Goal: Information Seeking & Learning: Learn about a topic

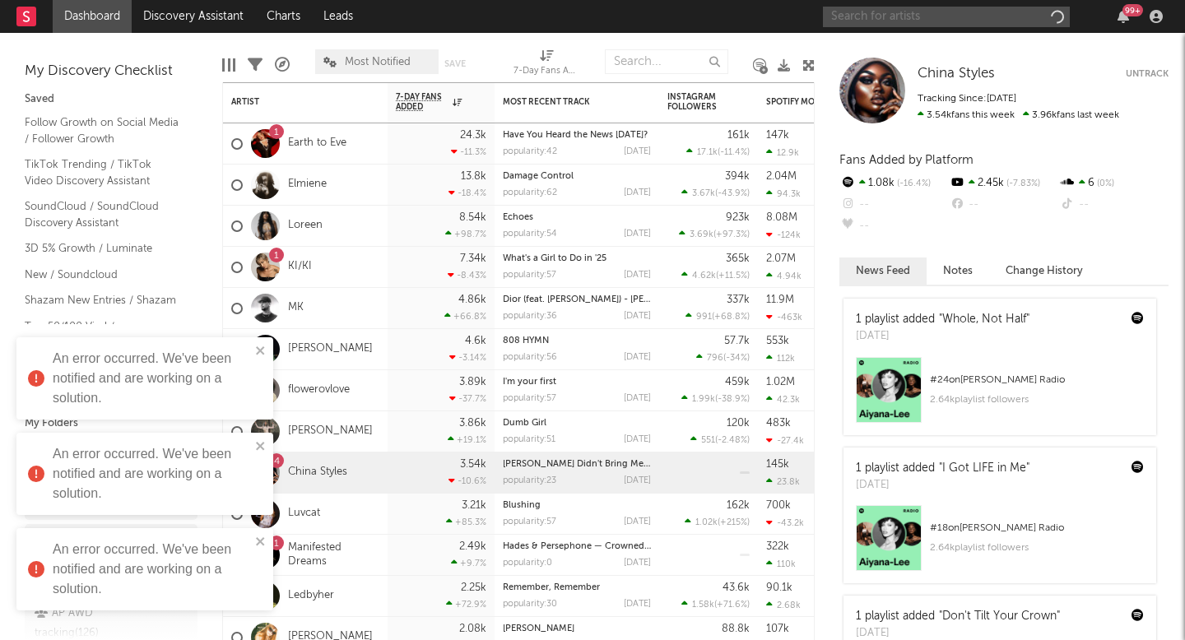
click at [891, 22] on input "text" at bounding box center [946, 17] width 247 height 21
type input "prod bayer"
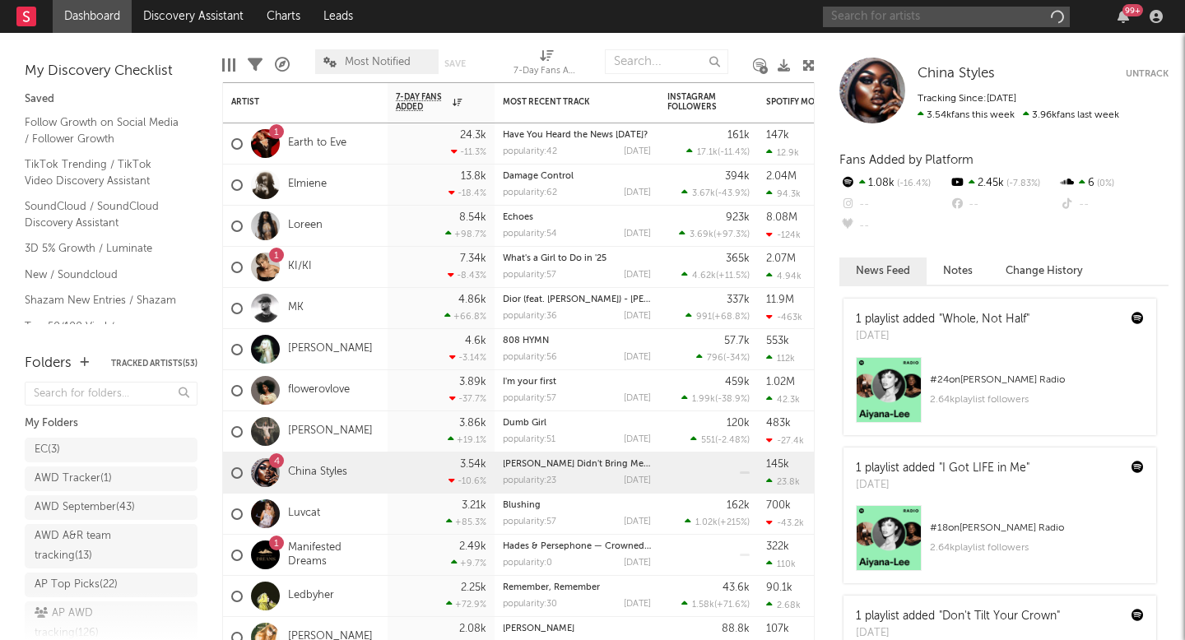
paste input "[URL][DOMAIN_NAME]"
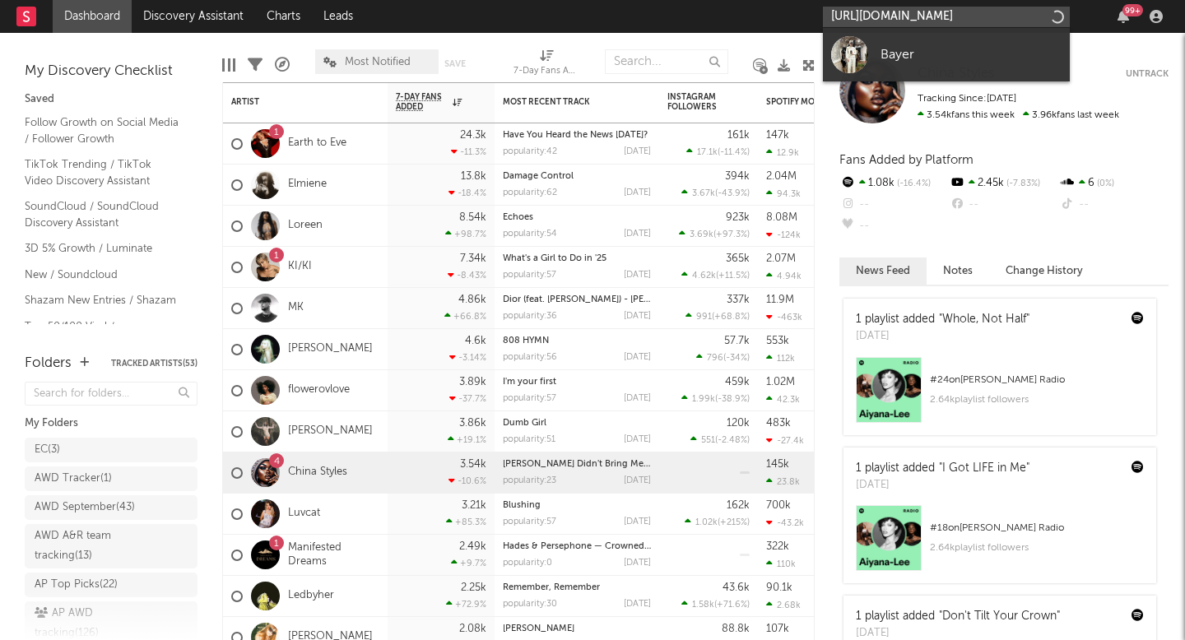
type input "[URL][DOMAIN_NAME]"
click at [855, 55] on div at bounding box center [849, 54] width 37 height 37
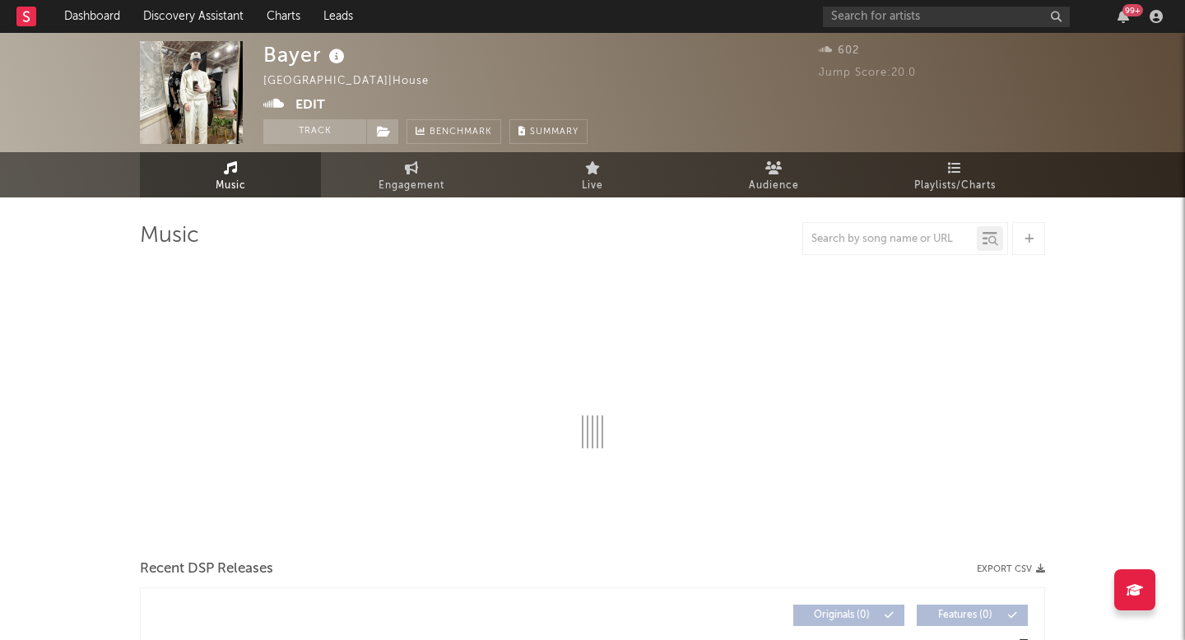
select select "1w"
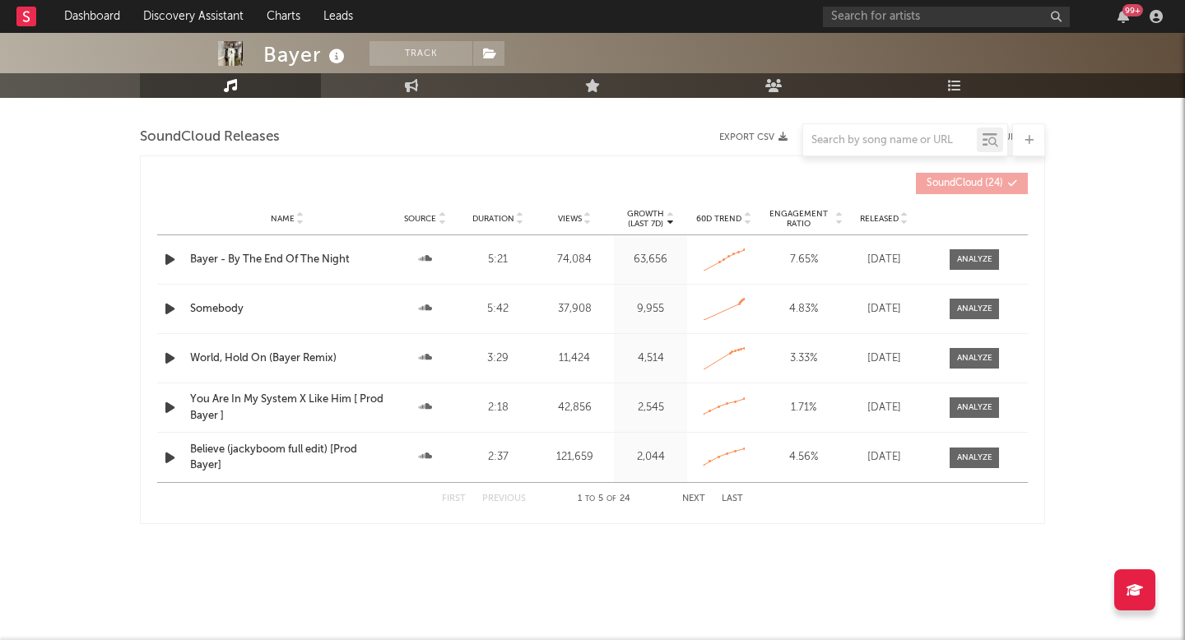
scroll to position [569, 0]
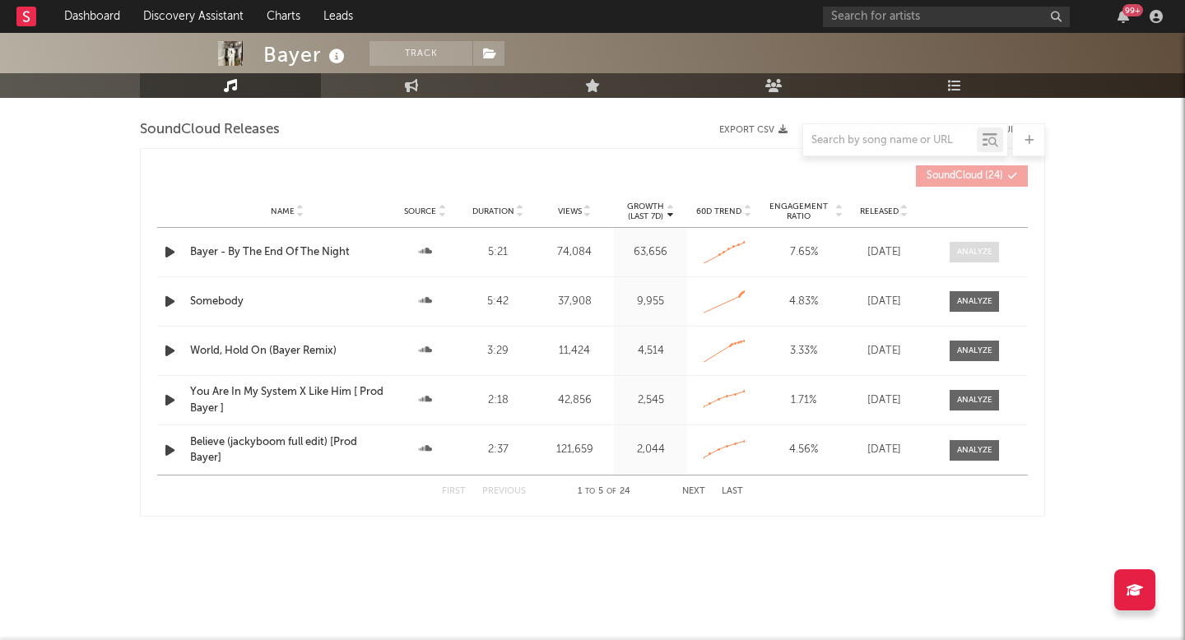
click at [981, 254] on div at bounding box center [974, 252] width 35 height 12
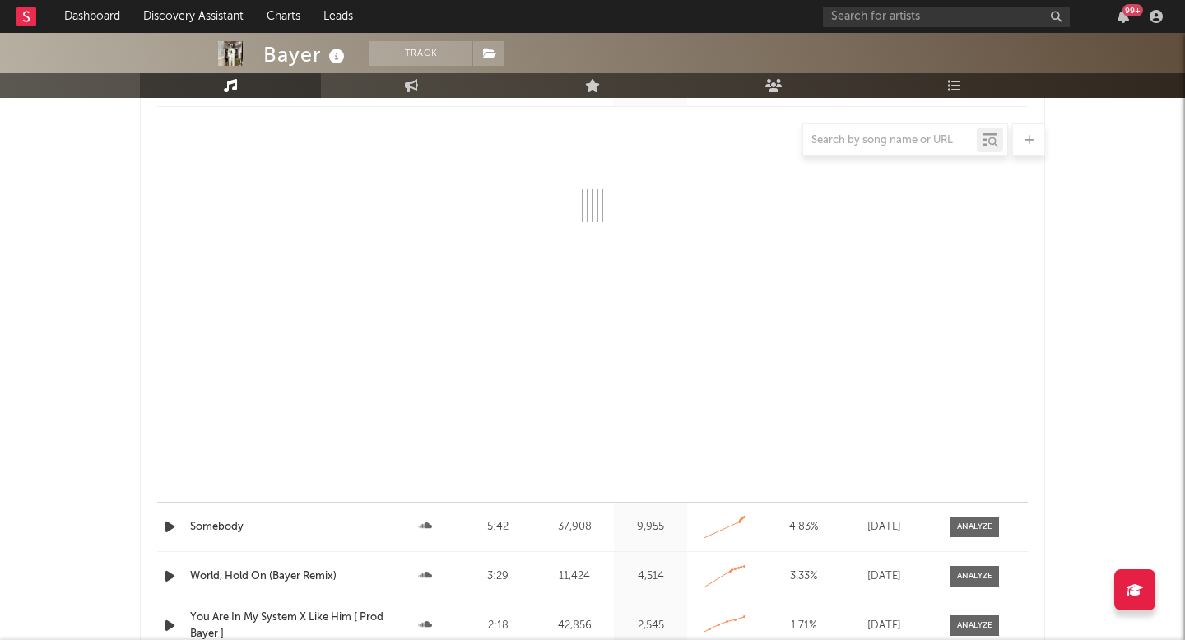
select select "All"
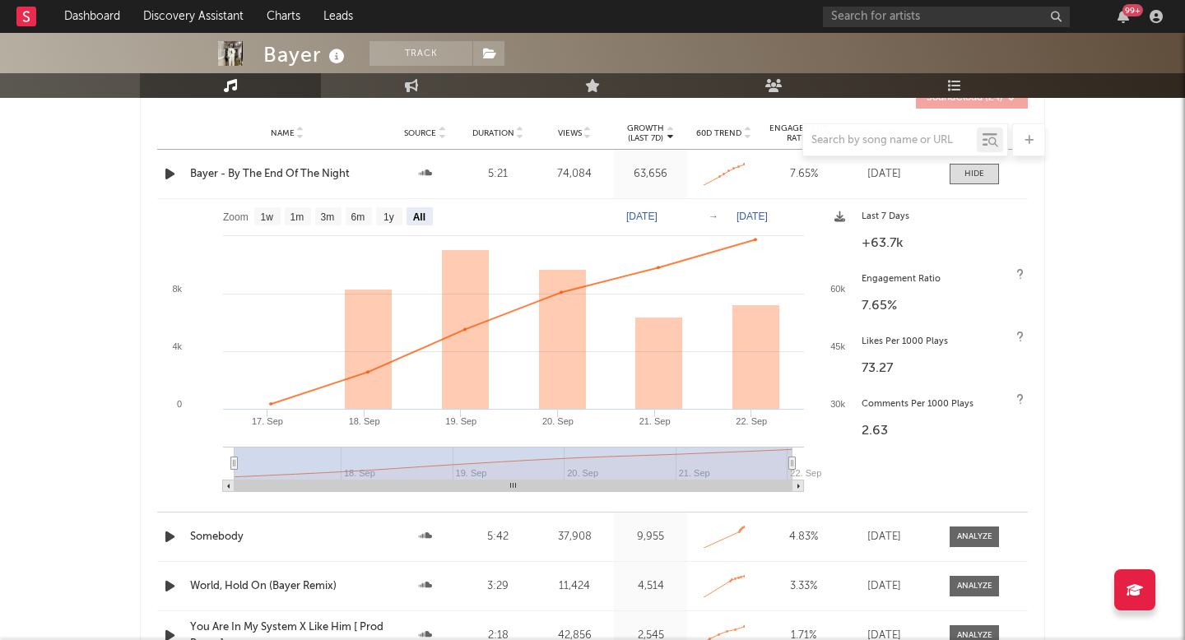
scroll to position [714, 0]
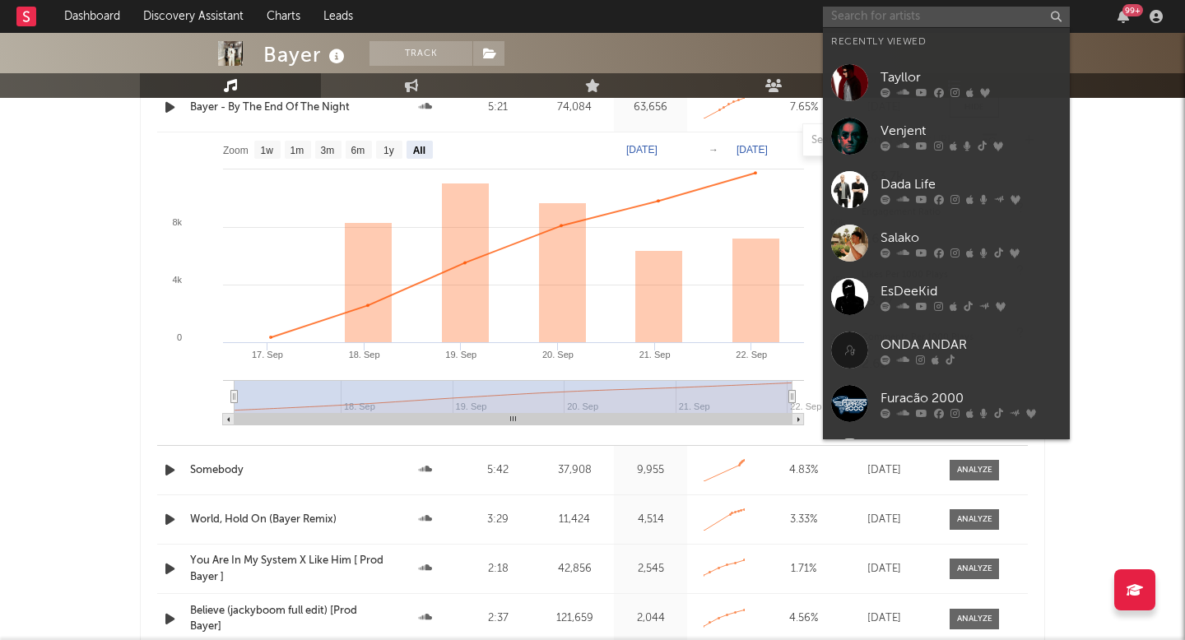
click at [845, 12] on input "text" at bounding box center [946, 17] width 247 height 21
paste input "[URL][DOMAIN_NAME]"
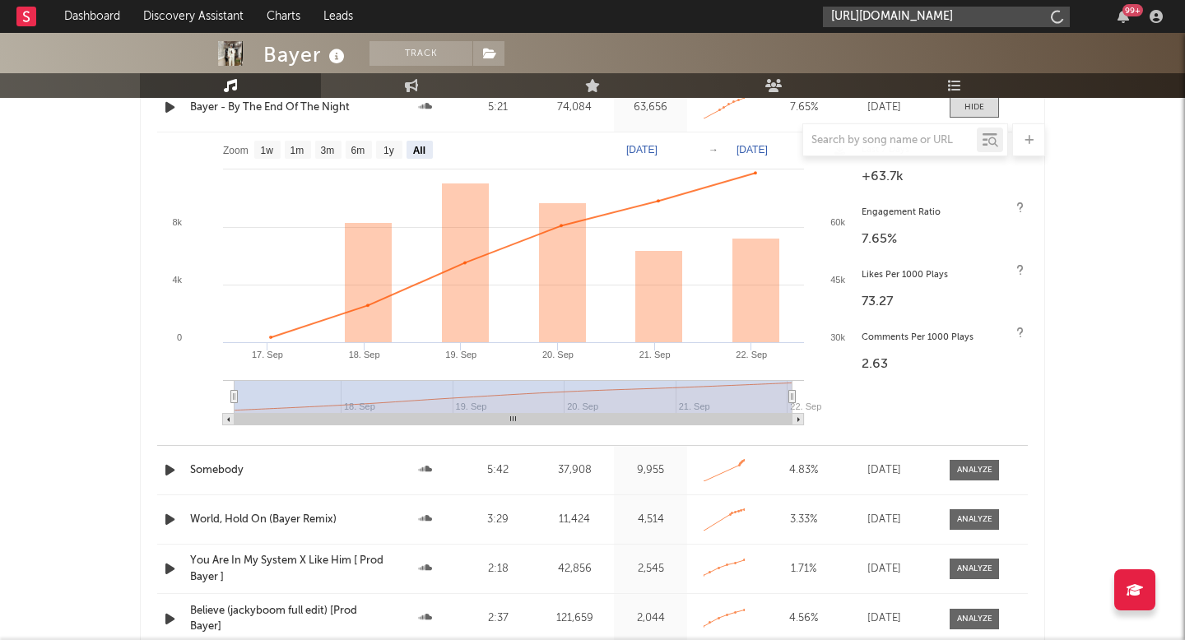
scroll to position [0, 409]
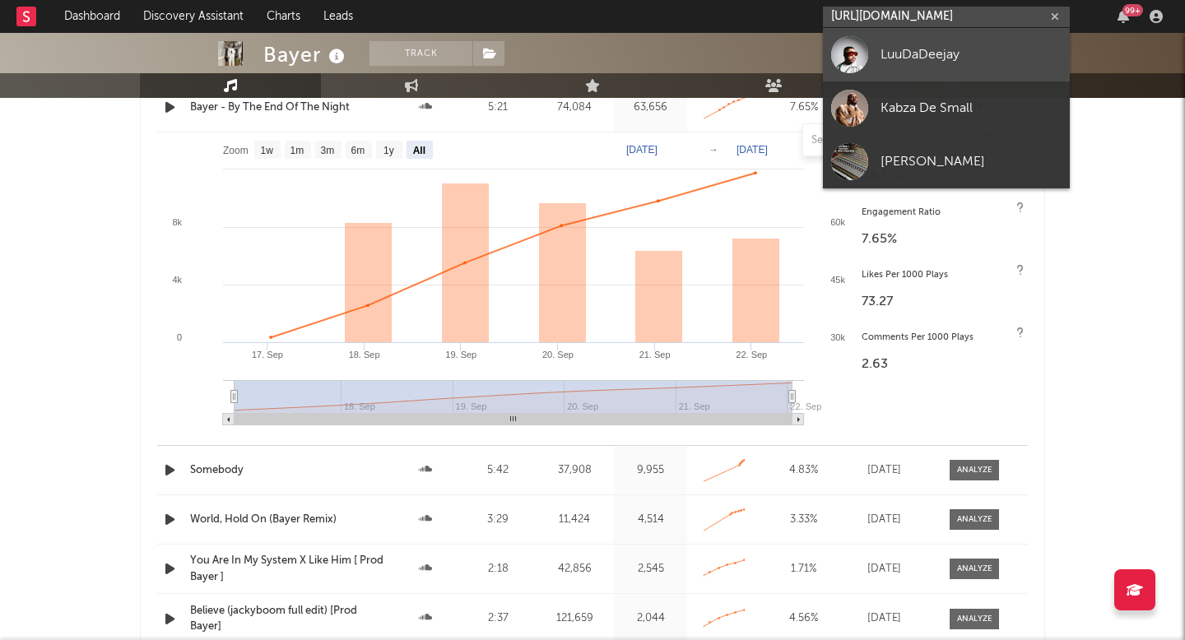
type input "[URL][DOMAIN_NAME]"
click at [907, 62] on div "LuuDaDeejay" at bounding box center [970, 54] width 181 height 20
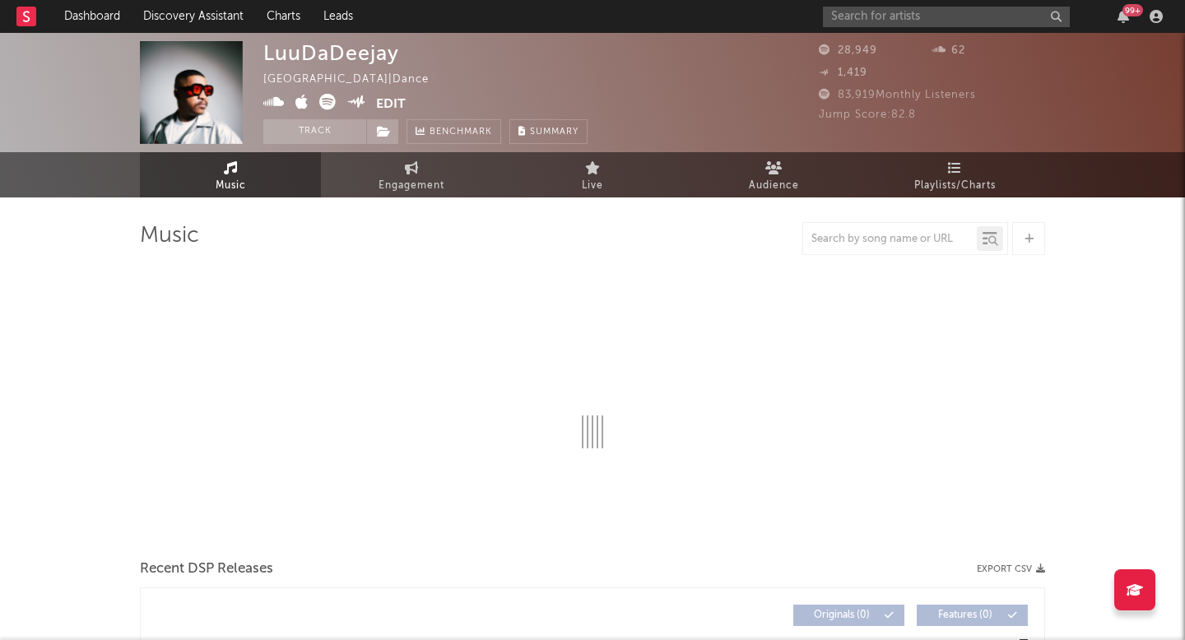
select select "1w"
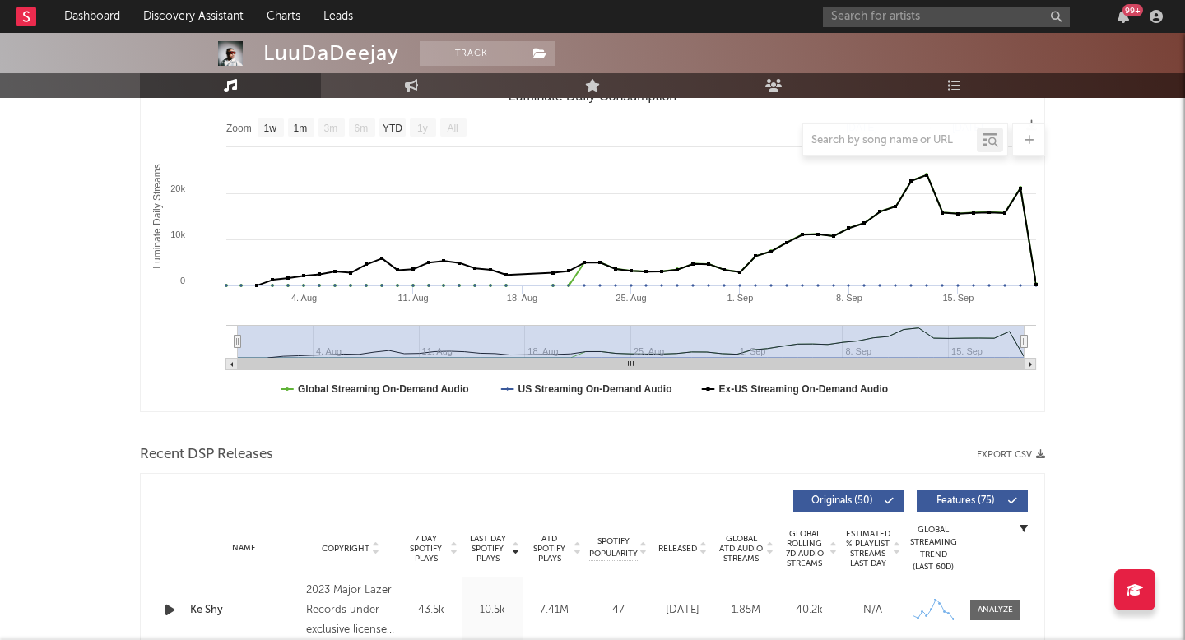
scroll to position [541, 0]
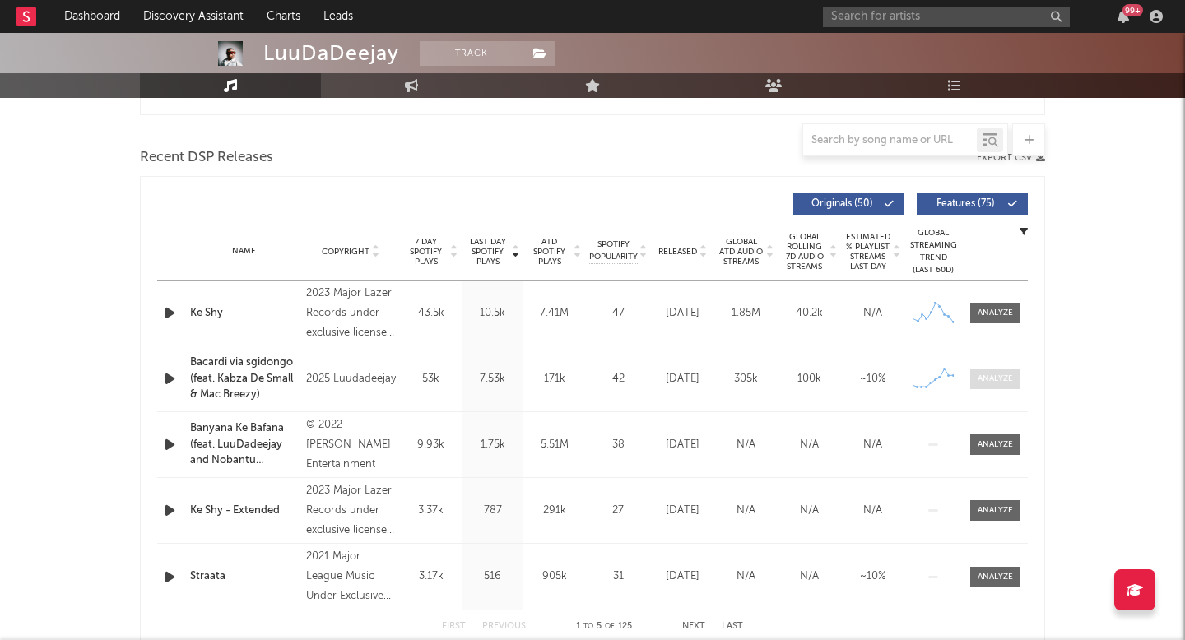
click at [988, 377] on div at bounding box center [994, 379] width 35 height 12
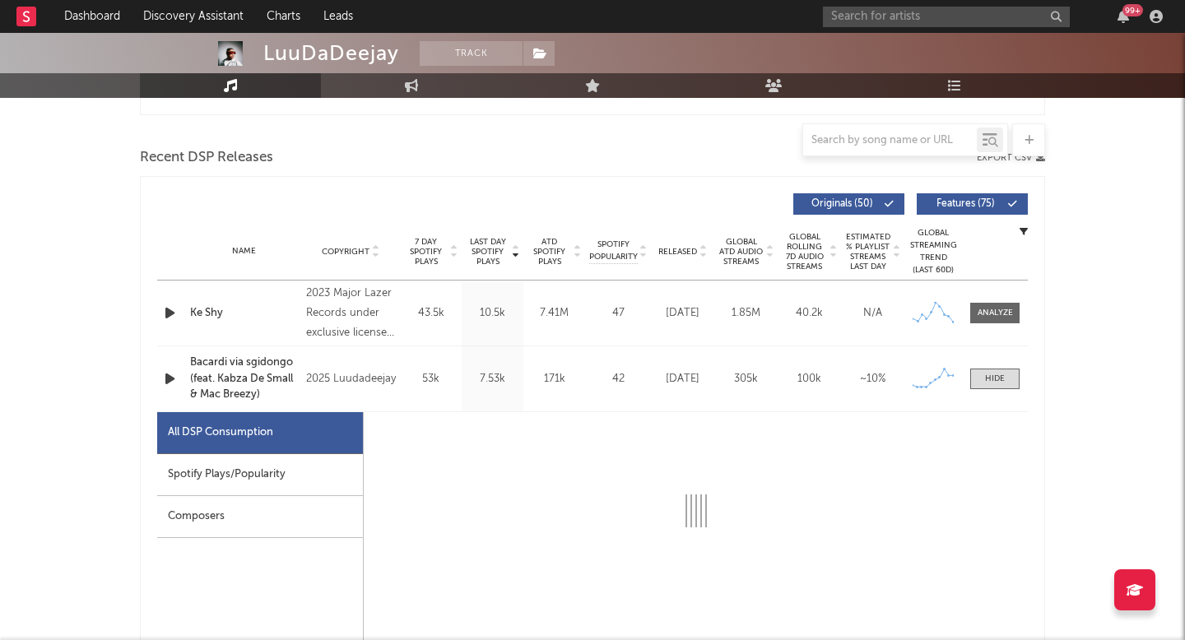
select select "1w"
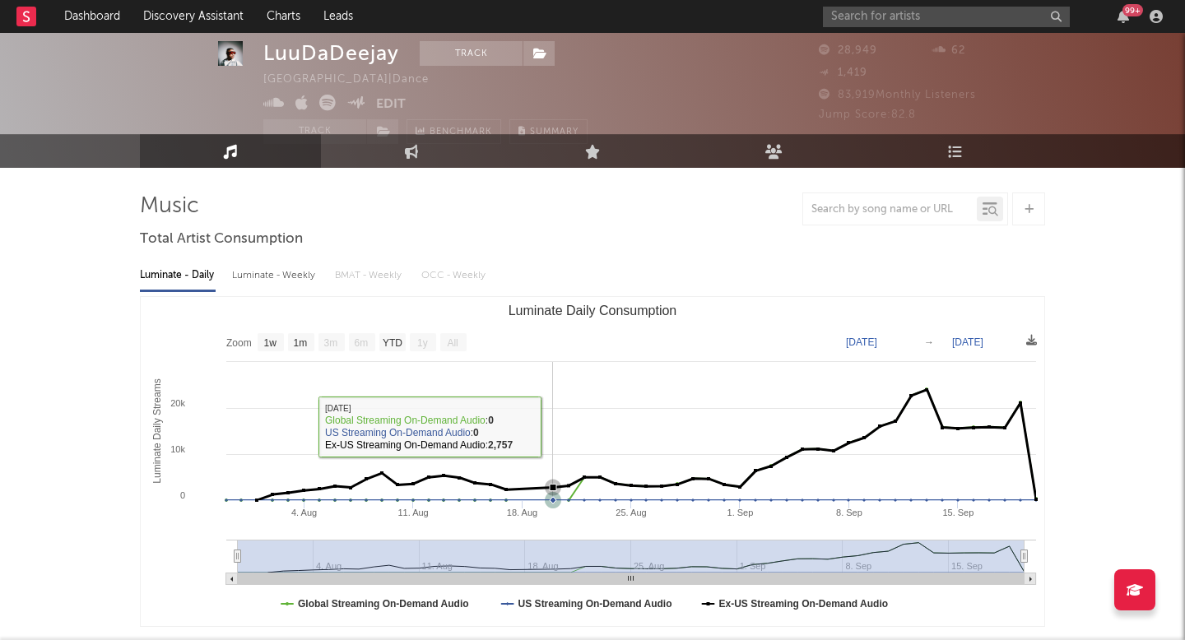
scroll to position [0, 0]
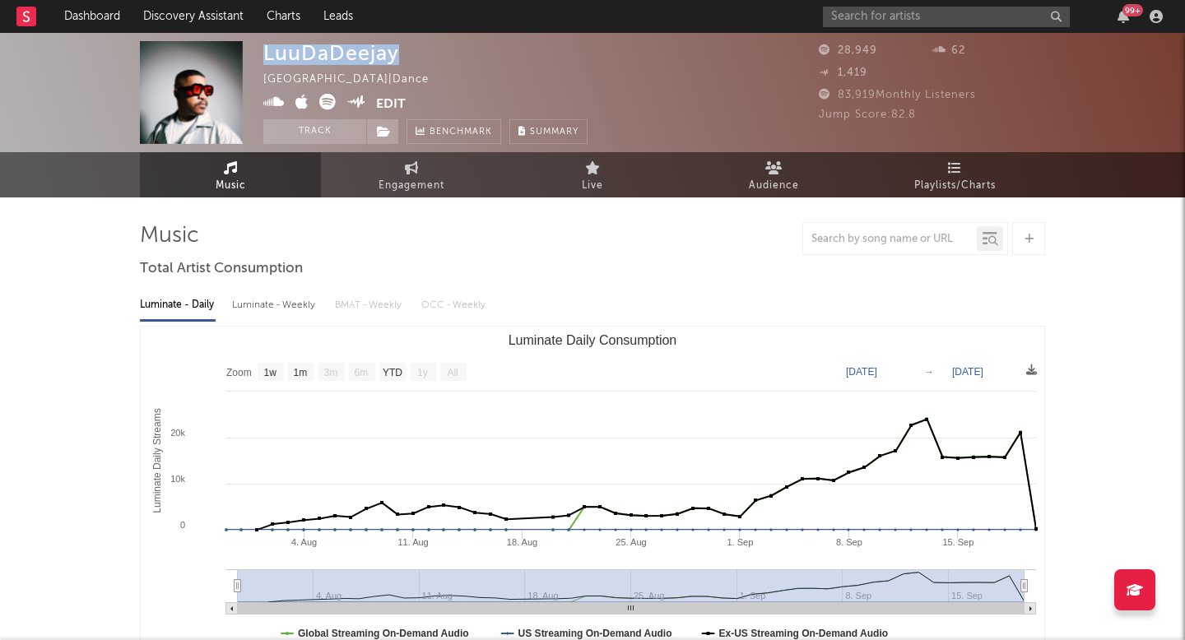
copy div "LuuDaDeejay"
drag, startPoint x: 408, startPoint y: 53, endPoint x: 266, endPoint y: 53, distance: 142.3
click at [266, 53] on div "LuuDaDeejay [GEOGRAPHIC_DATA] | Dance Edit Track Benchmark Summary" at bounding box center [425, 92] width 324 height 103
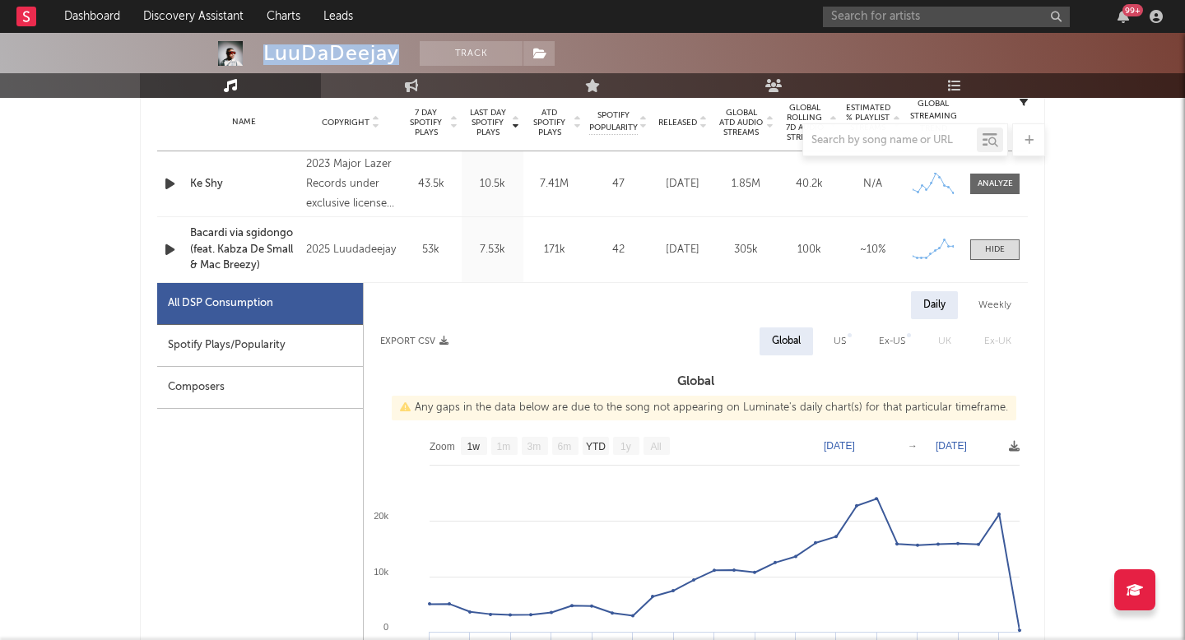
scroll to position [730, 0]
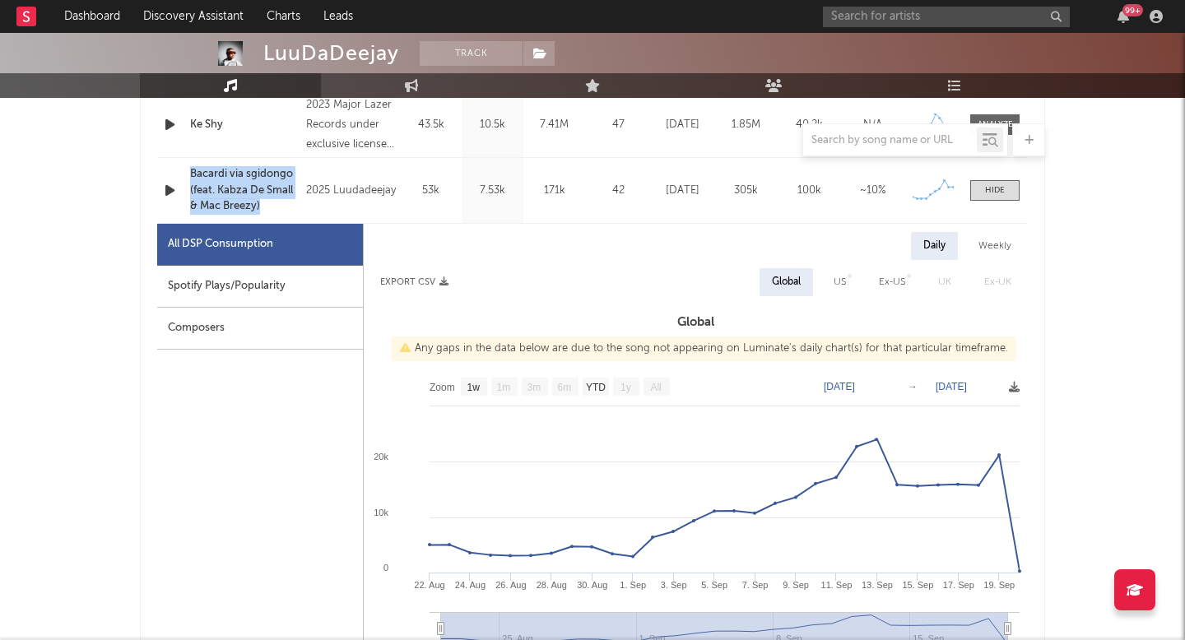
drag, startPoint x: 188, startPoint y: 171, endPoint x: 263, endPoint y: 203, distance: 81.4
click at [263, 203] on div "Name Bacardi via sgidongo (feat. Kabza De Small & Mac Breezy)" at bounding box center [244, 190] width 116 height 49
copy div "Bacardi via sgidongo (feat. Kabza De Small & Mac Breezy)"
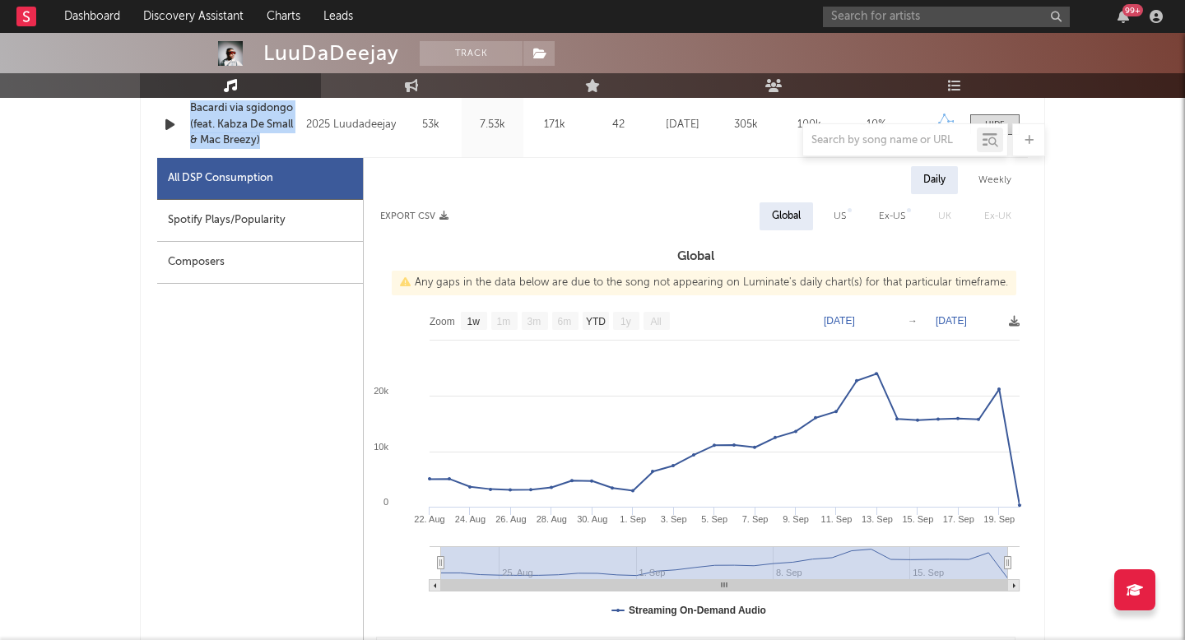
scroll to position [863, 0]
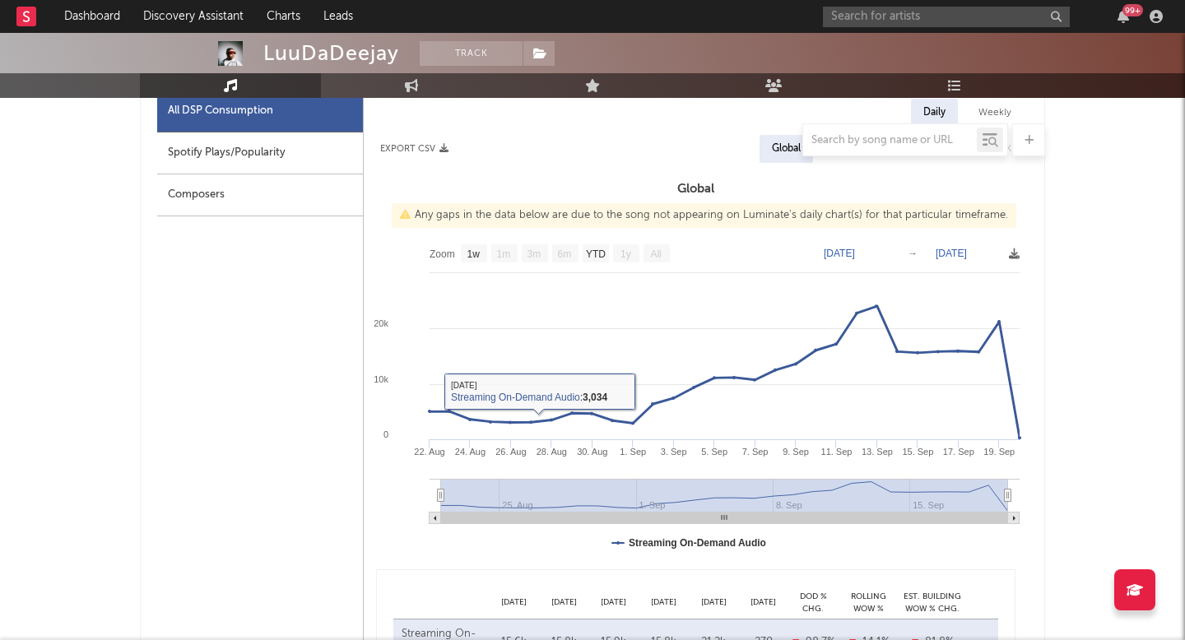
click at [230, 451] on div "All DSP Consumption Spotify Plays/Popularity Composers" at bounding box center [260, 481] width 206 height 782
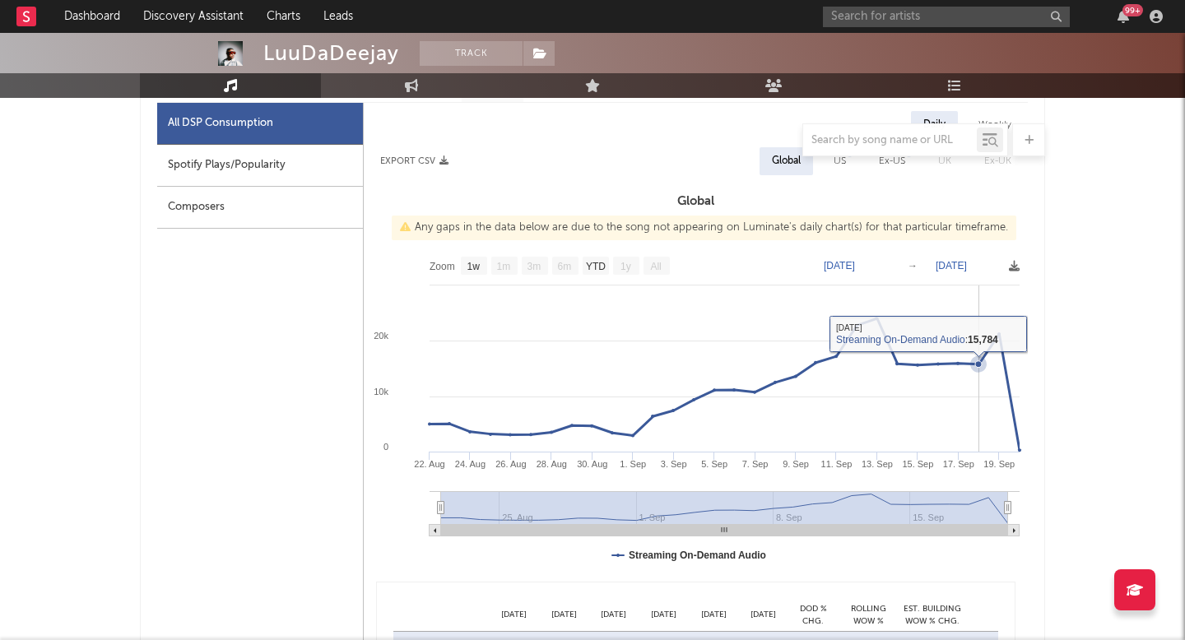
scroll to position [766, 0]
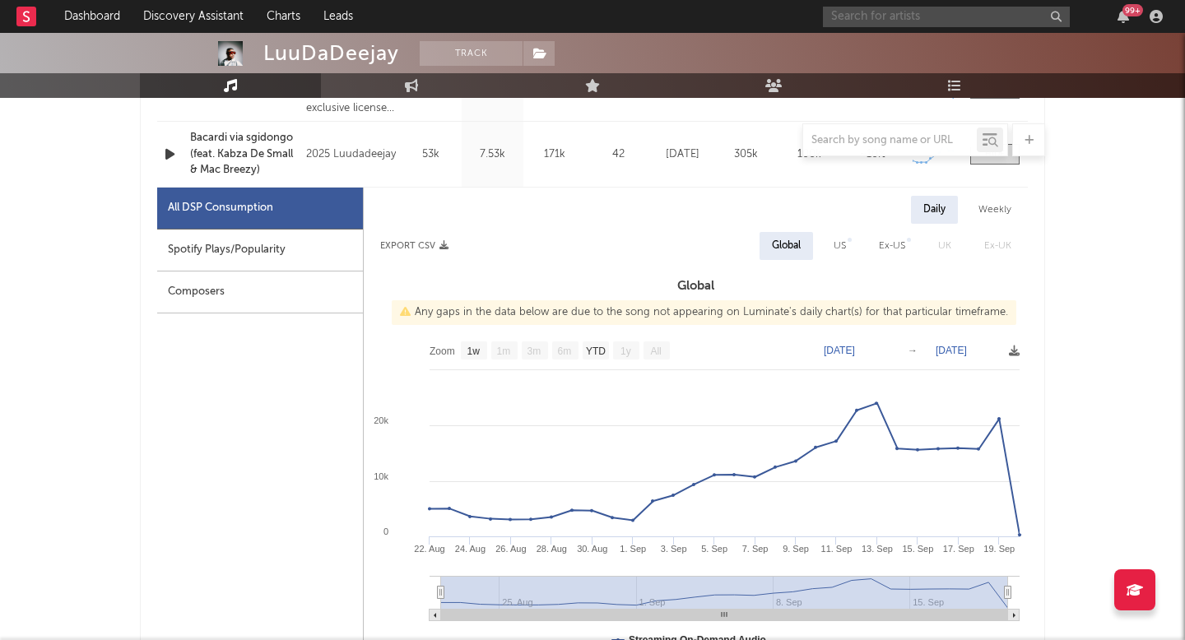
click at [896, 12] on input "text" at bounding box center [946, 17] width 247 height 21
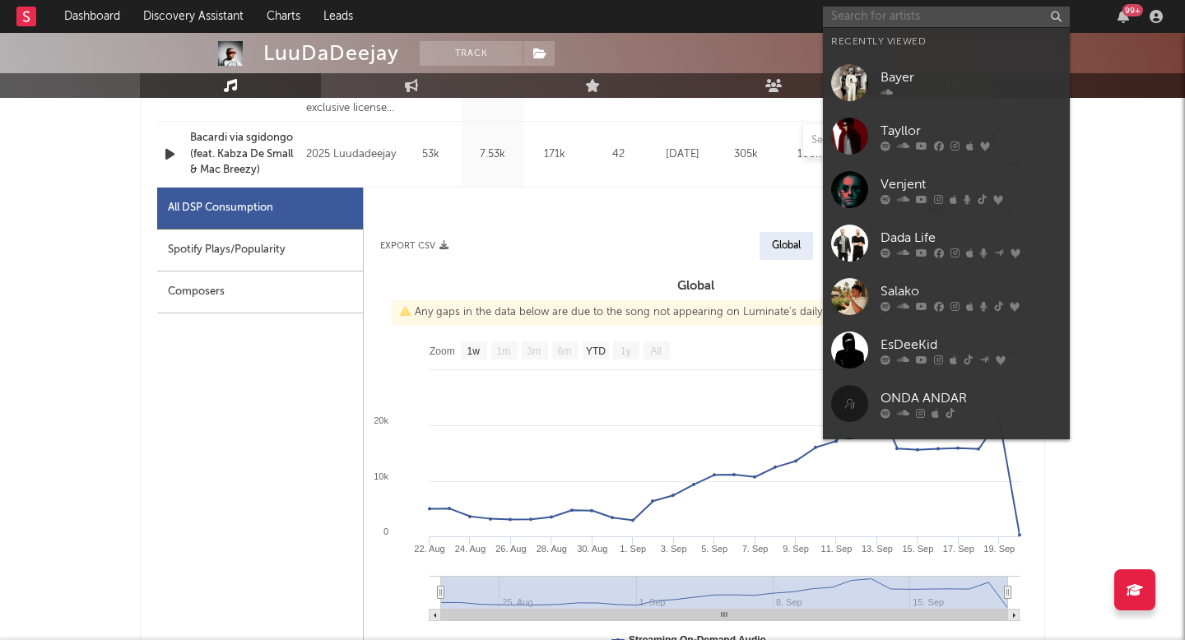
paste input "[URL][DOMAIN_NAME]"
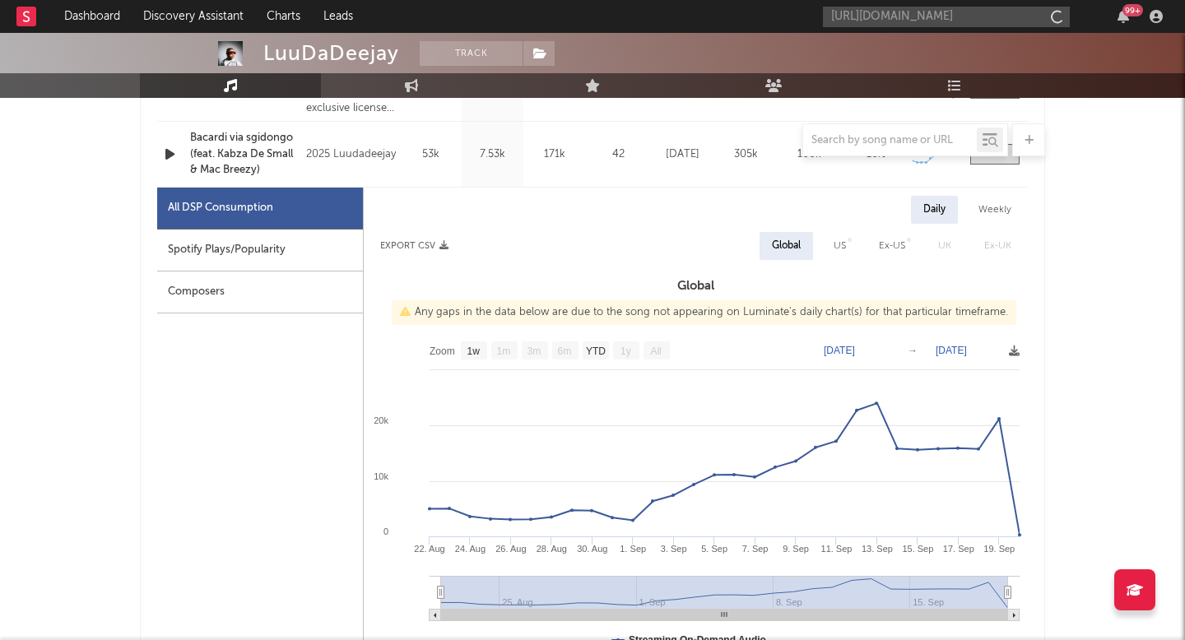
scroll to position [0, 0]
click at [943, 16] on input "[URL][DOMAIN_NAME]" at bounding box center [946, 17] width 247 height 21
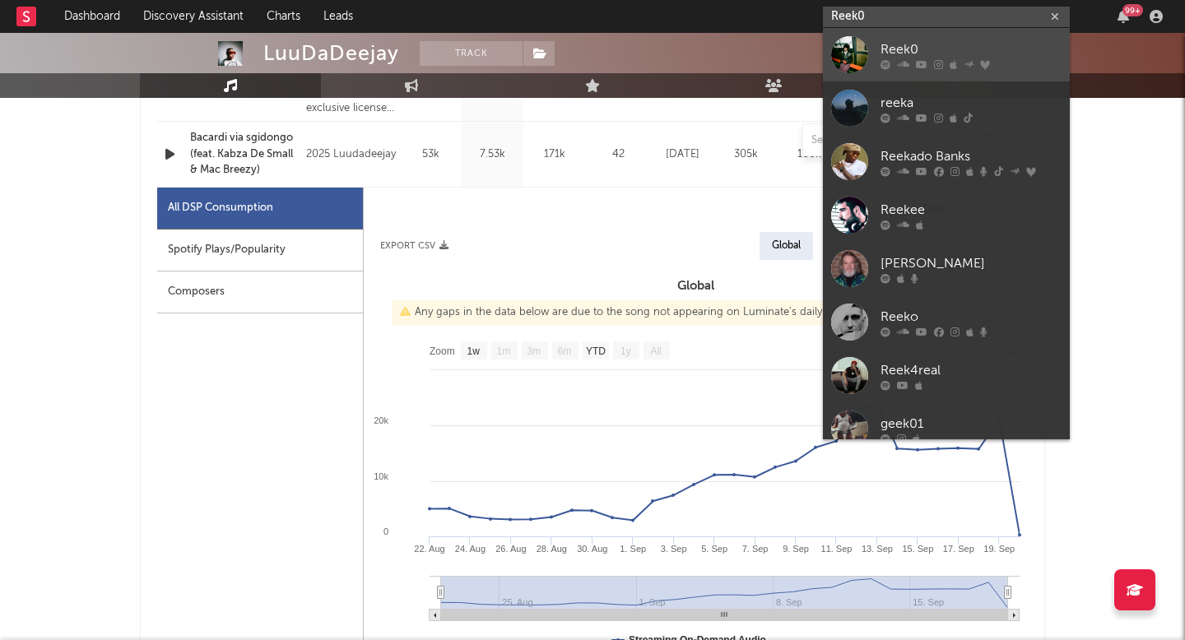
type input "Reek0"
click at [968, 35] on link "Reek0" at bounding box center [946, 54] width 247 height 53
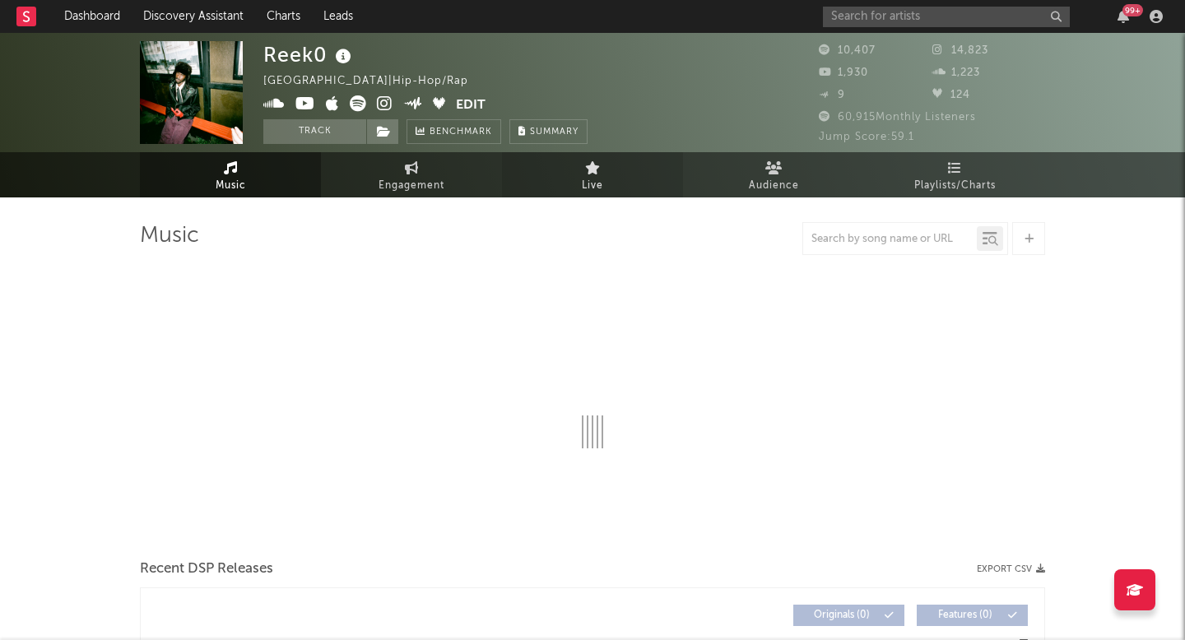
select select "1w"
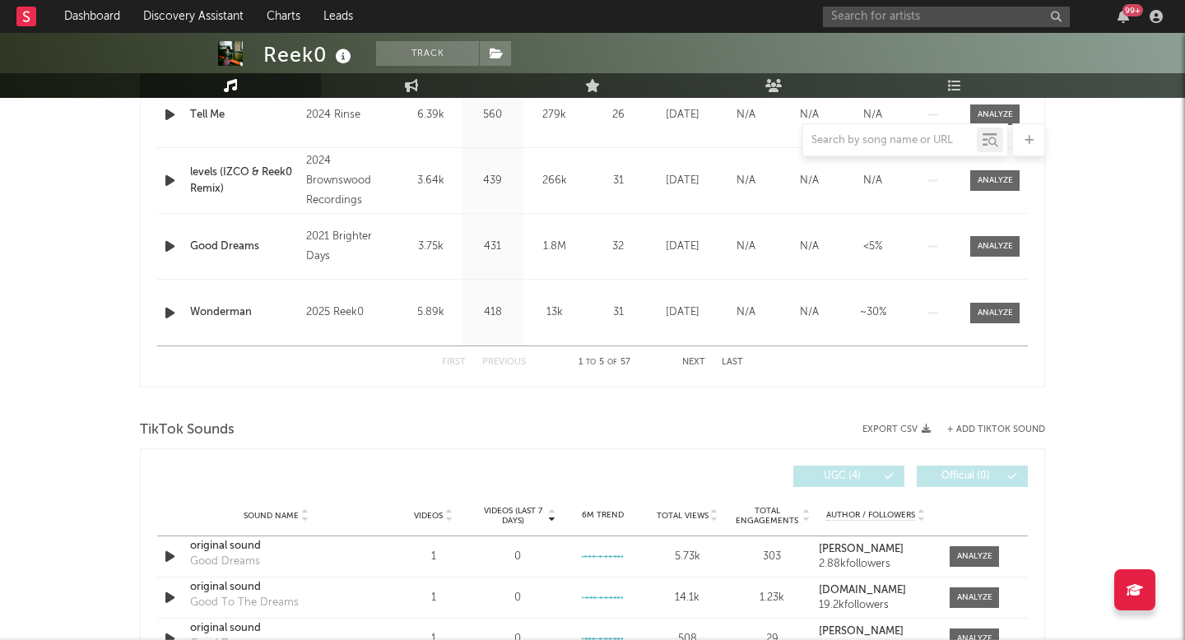
scroll to position [715, 0]
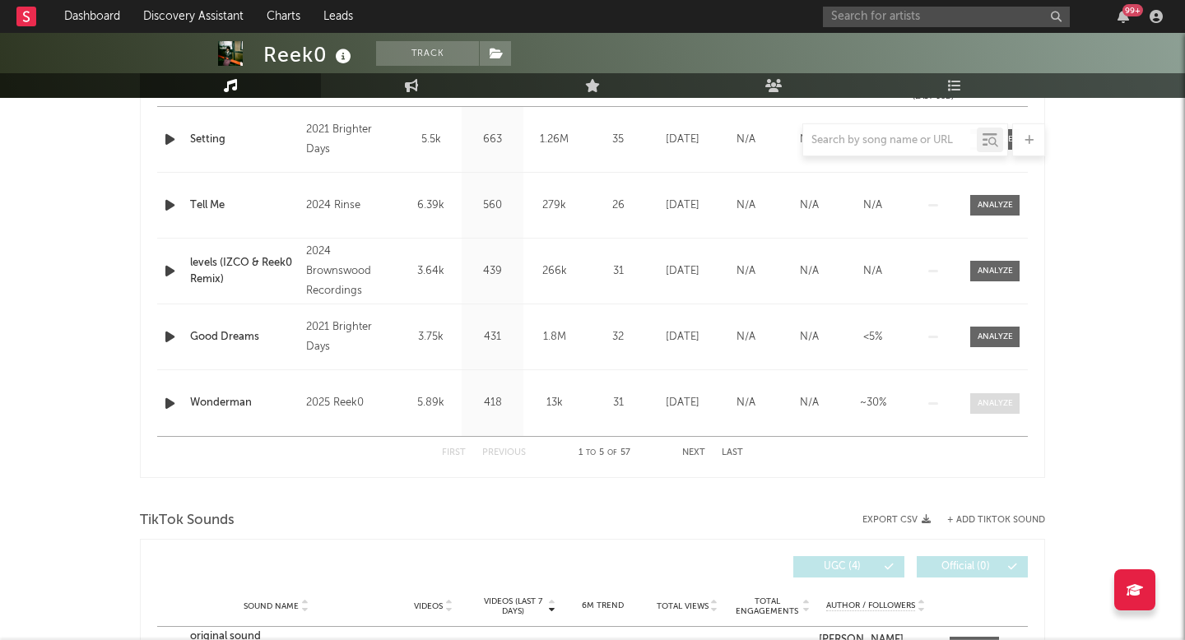
click at [983, 402] on div at bounding box center [994, 403] width 35 height 12
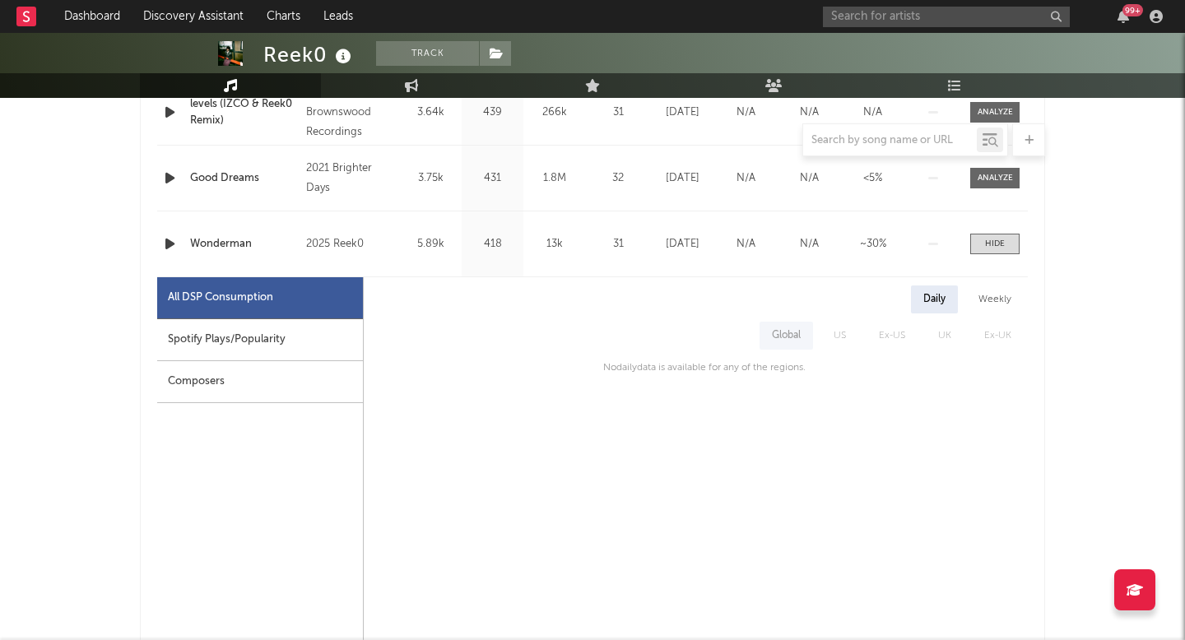
scroll to position [908, 0]
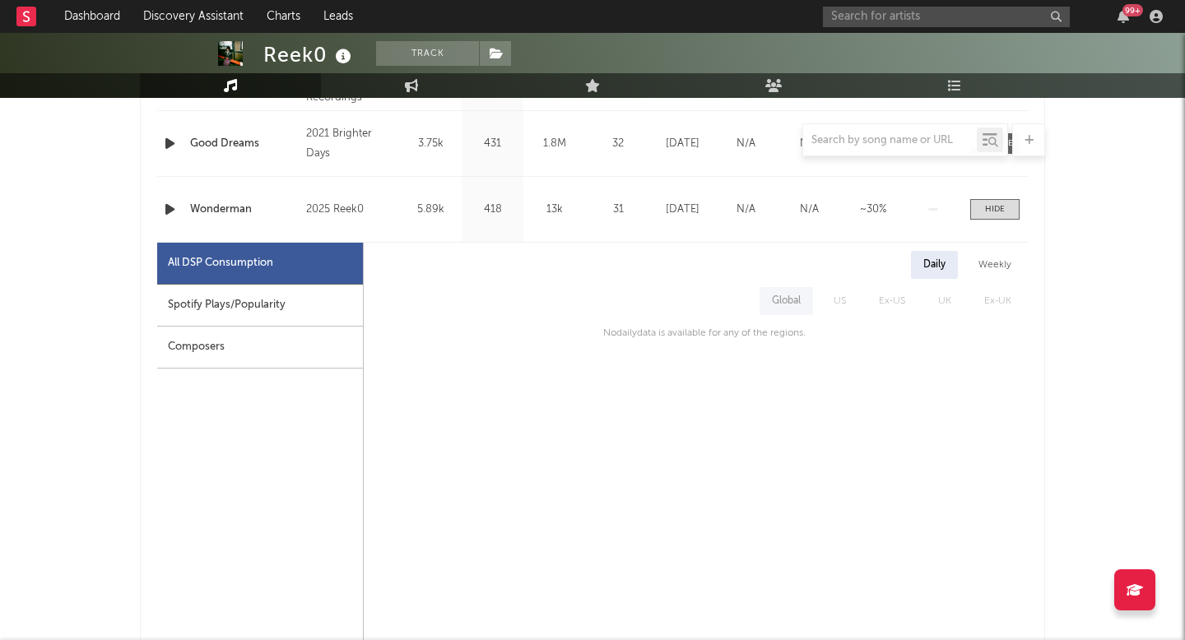
click at [297, 297] on div "Spotify Plays/Popularity" at bounding box center [260, 306] width 206 height 42
select select "1w"
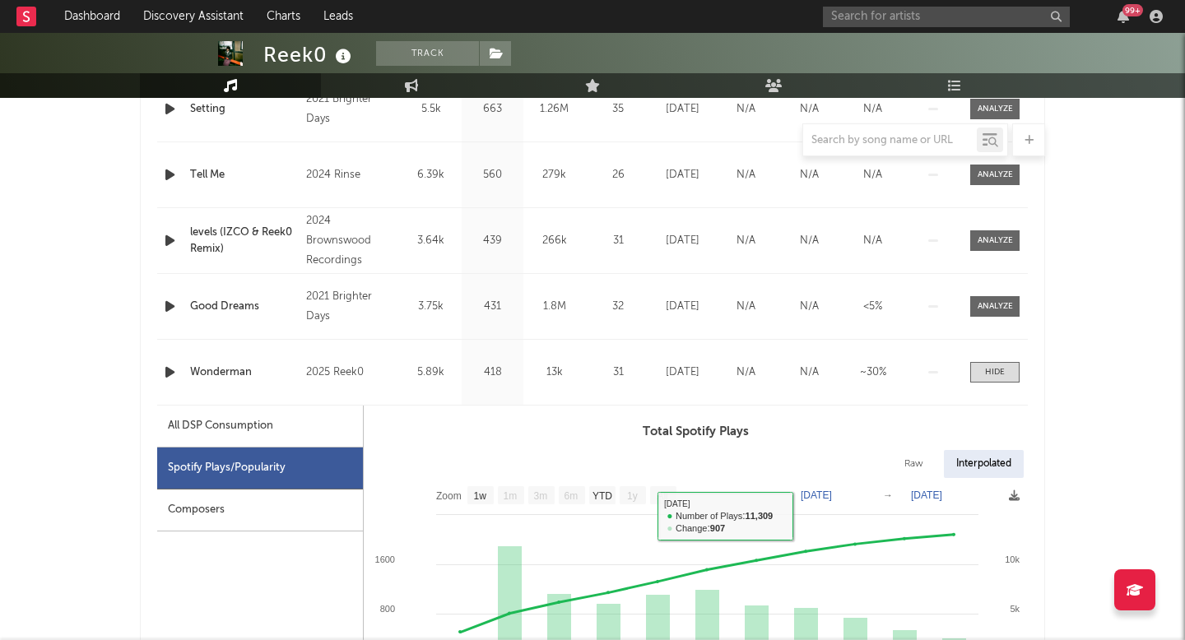
scroll to position [698, 0]
